Goal: Task Accomplishment & Management: Use online tool/utility

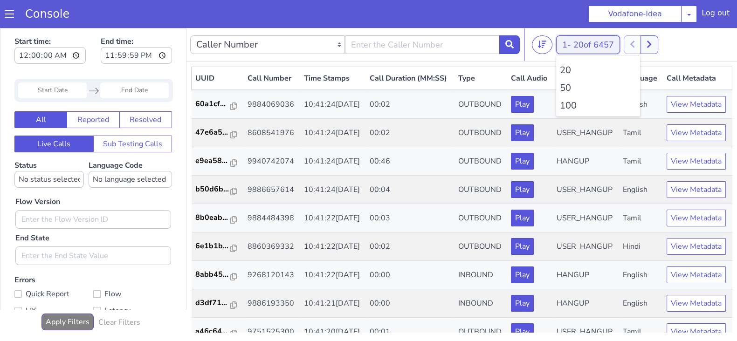
click at [560, 42] on button "1 - 20 of 6457" at bounding box center [588, 44] width 64 height 19
click at [571, 108] on li "100" at bounding box center [598, 106] width 76 height 14
click at [571, 99] on li "100" at bounding box center [598, 106] width 76 height 14
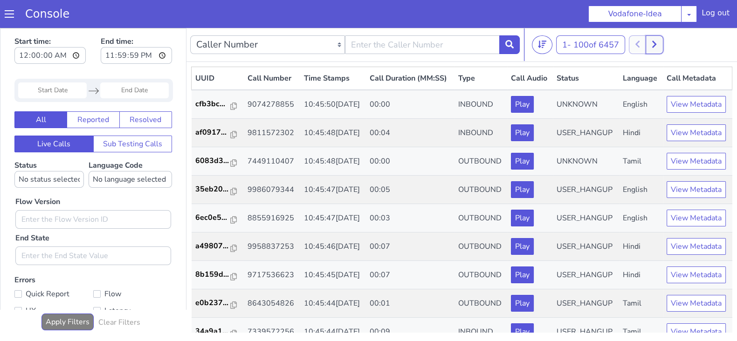
click at [655, 41] on icon at bounding box center [654, 44] width 4 height 7
click at [655, 47] on button at bounding box center [647, 44] width 17 height 19
click at [656, 46] on icon at bounding box center [654, 44] width 4 height 7
click at [661, 41] on button at bounding box center [664, 44] width 17 height 19
click at [661, 49] on button at bounding box center [664, 44] width 17 height 19
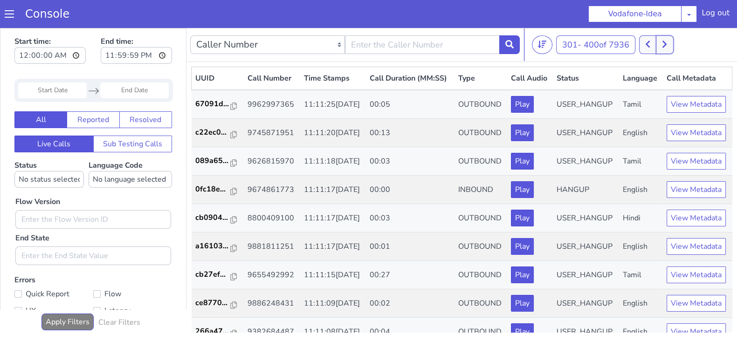
click at [666, 48] on button at bounding box center [664, 44] width 17 height 19
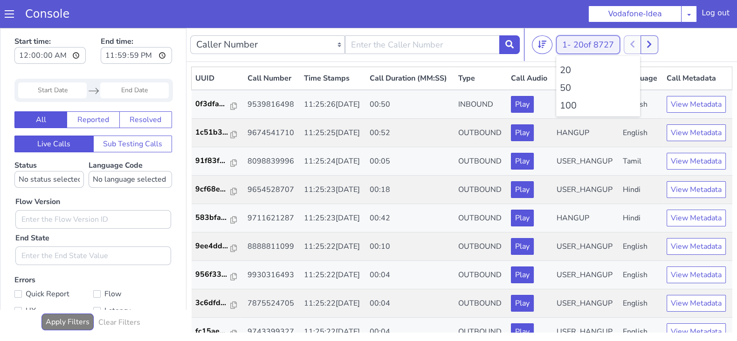
click at [569, 40] on button "1 - 20 of 8727" at bounding box center [588, 44] width 64 height 19
click at [565, 101] on li "100" at bounding box center [598, 106] width 76 height 14
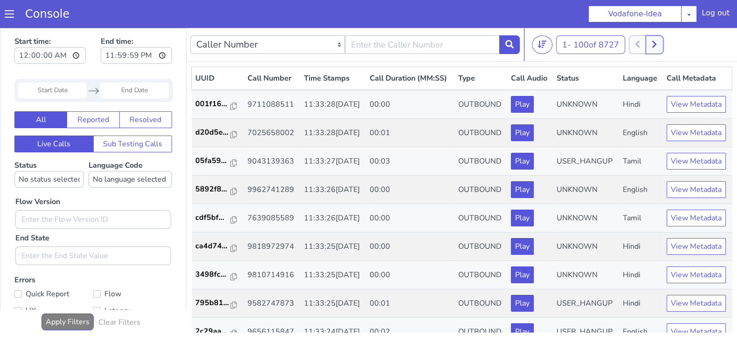
click at [657, 39] on button at bounding box center [653, 44] width 17 height 19
